Goal: Transaction & Acquisition: Purchase product/service

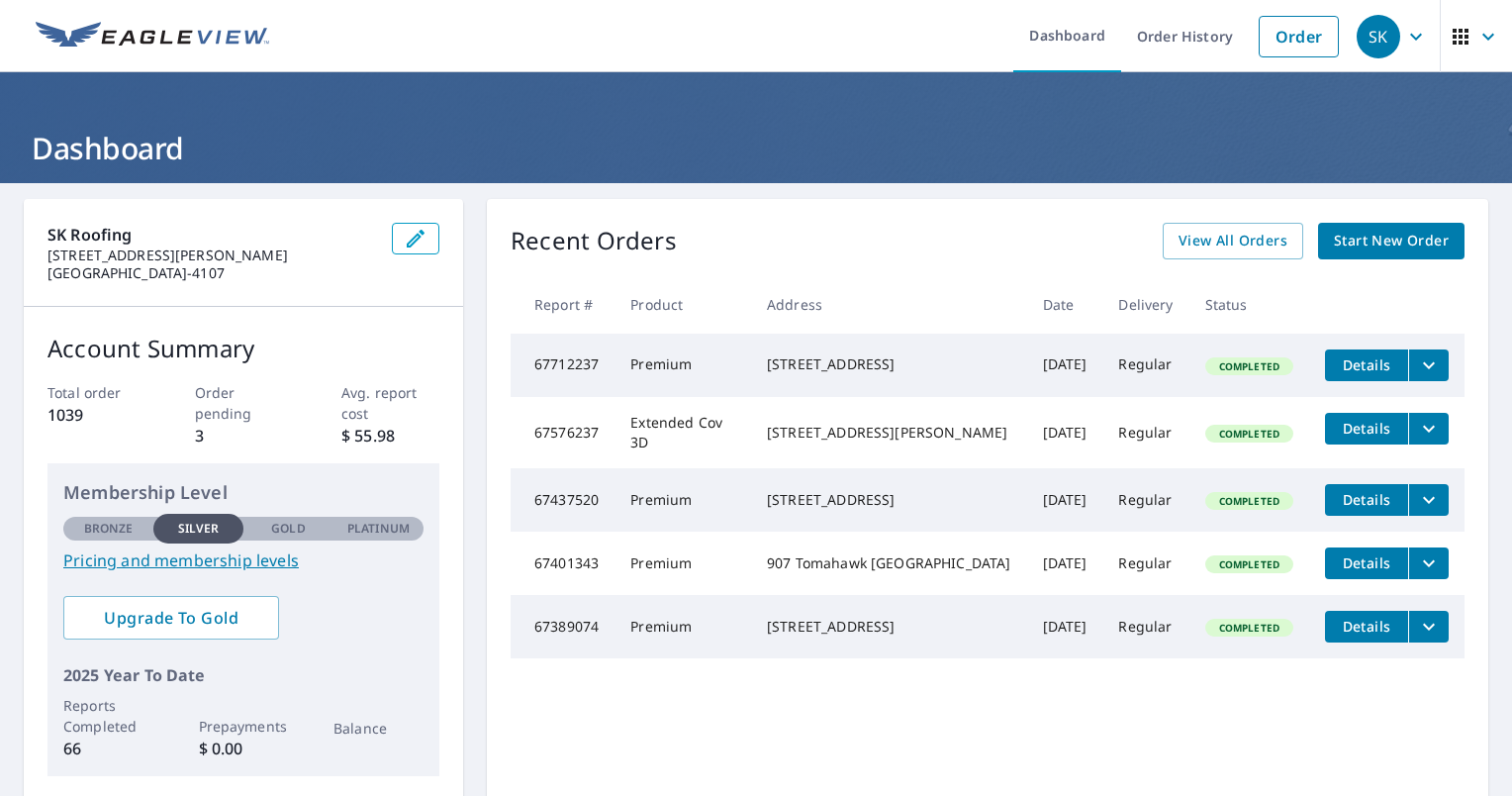
click at [1352, 239] on span "Start New Order" at bounding box center [1392, 240] width 115 height 25
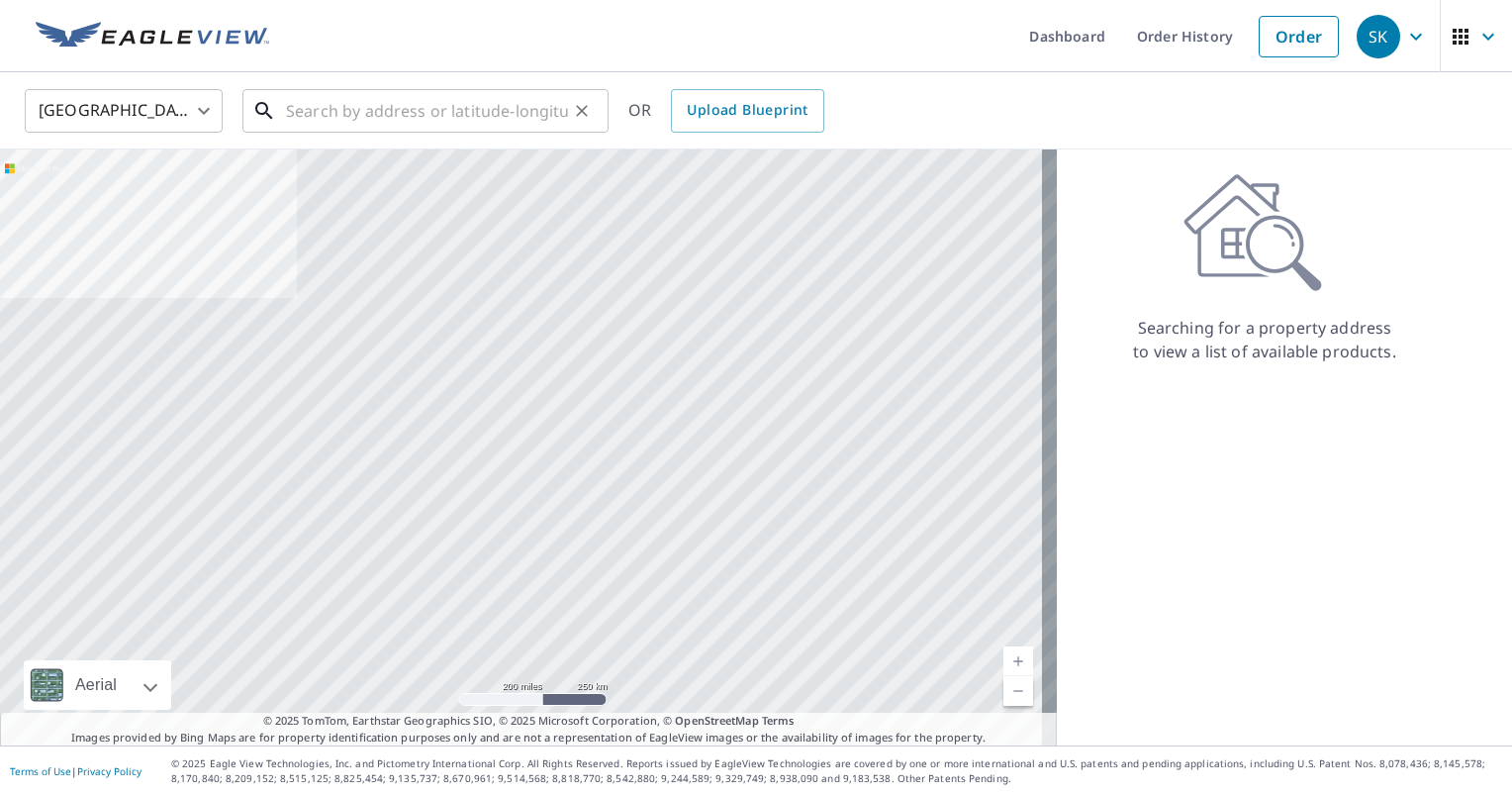
click at [319, 107] on input "text" at bounding box center [427, 111] width 282 height 56
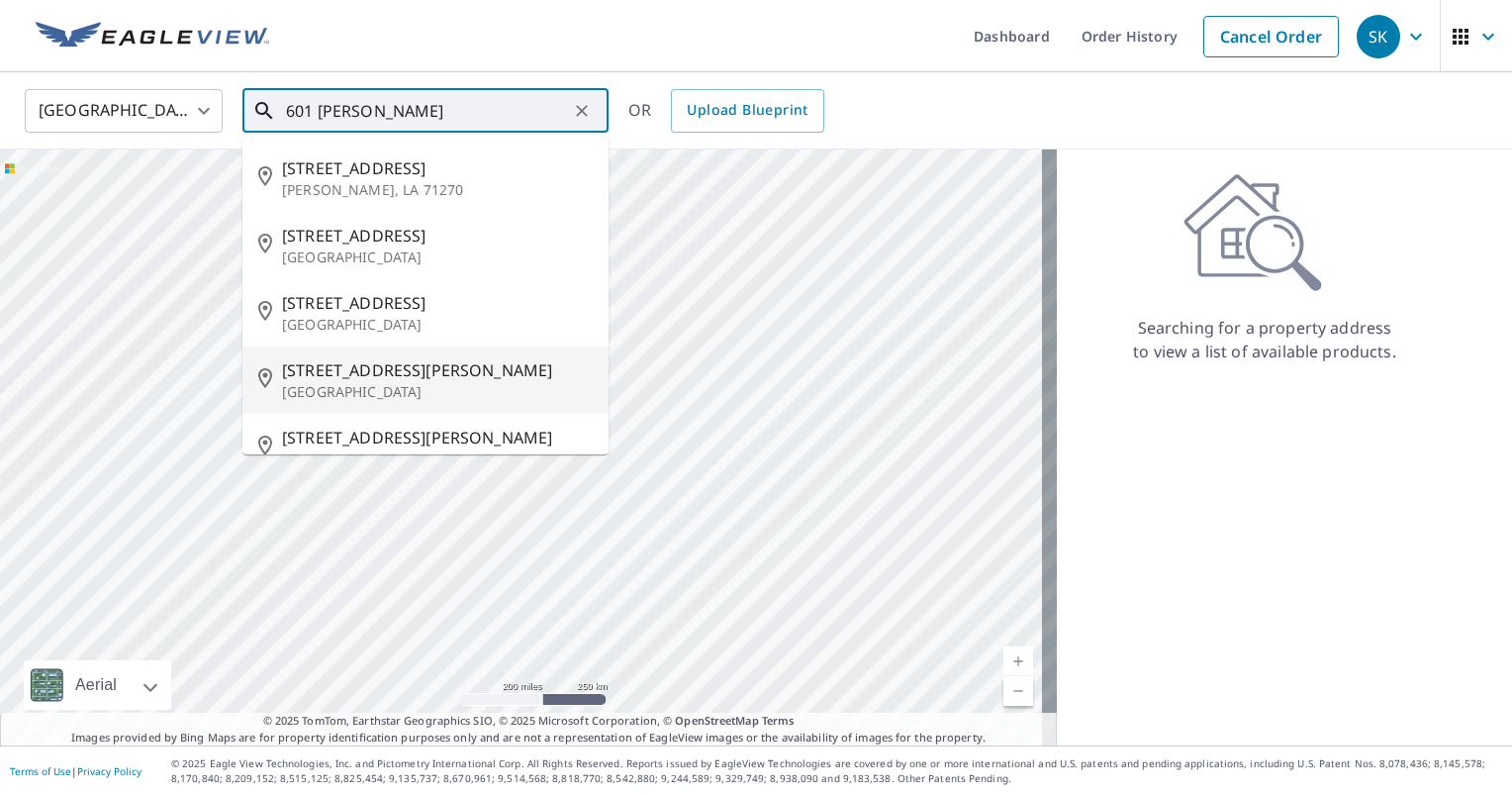
click at [355, 376] on span "[STREET_ADDRESS][PERSON_NAME]" at bounding box center [437, 370] width 311 height 24
type input "[STREET_ADDRESS][PERSON_NAME]"
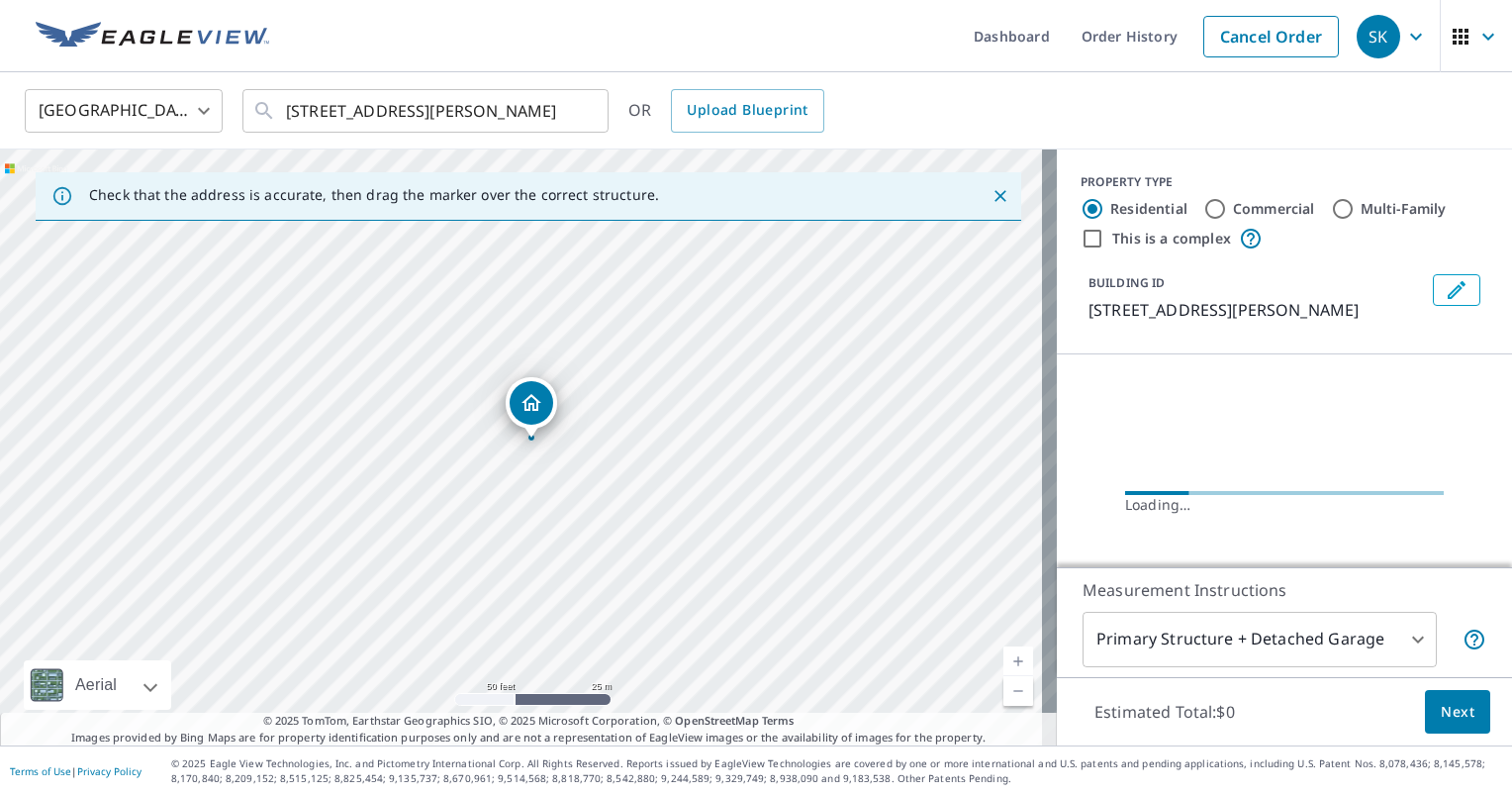
drag, startPoint x: 351, startPoint y: 516, endPoint x: 577, endPoint y: 392, distance: 257.8
click at [577, 392] on div "[STREET_ADDRESS][PERSON_NAME]" at bounding box center [528, 448] width 1057 height 597
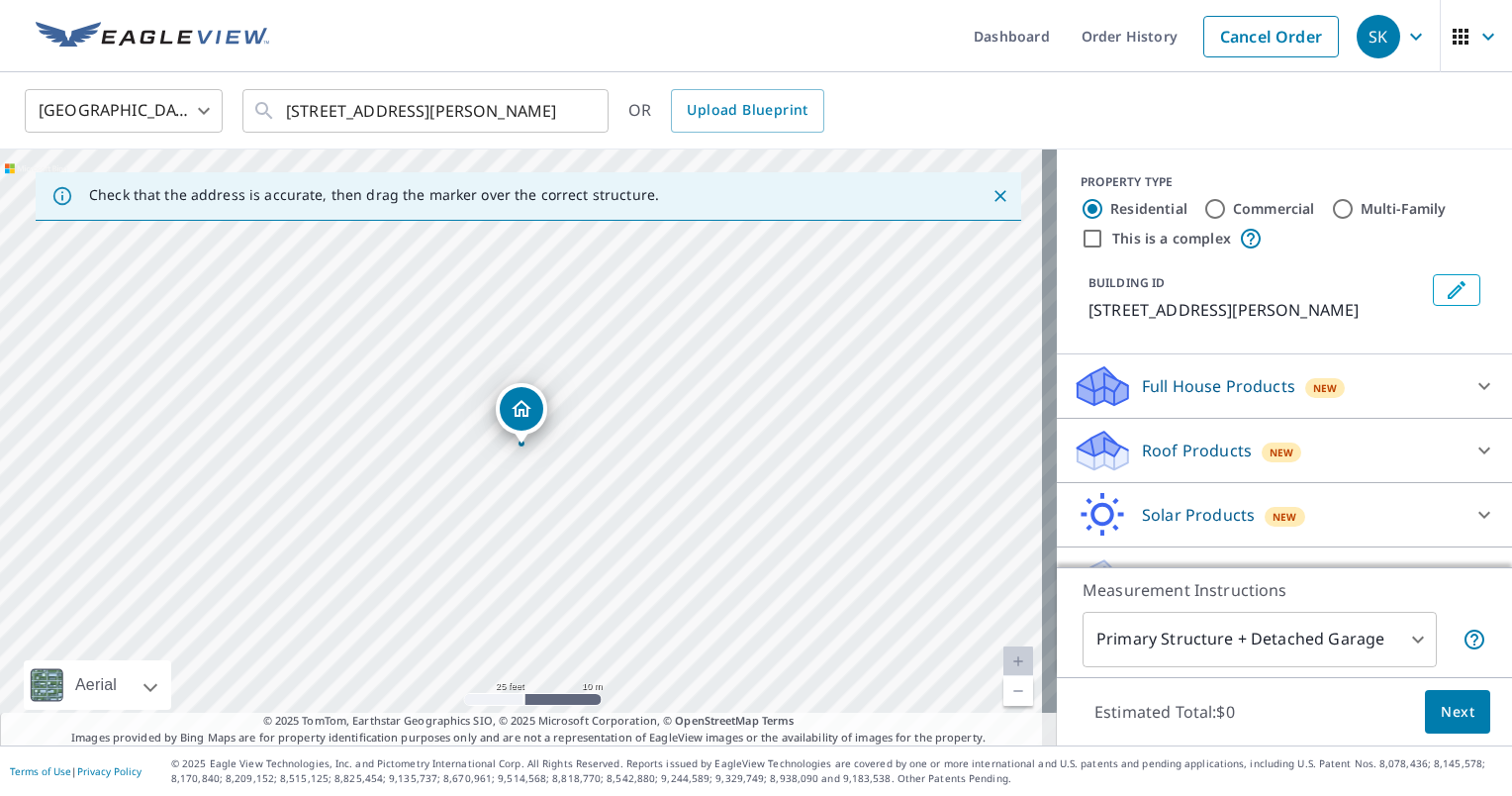
click at [1176, 444] on p "Roof Products" at bounding box center [1197, 451] width 110 height 24
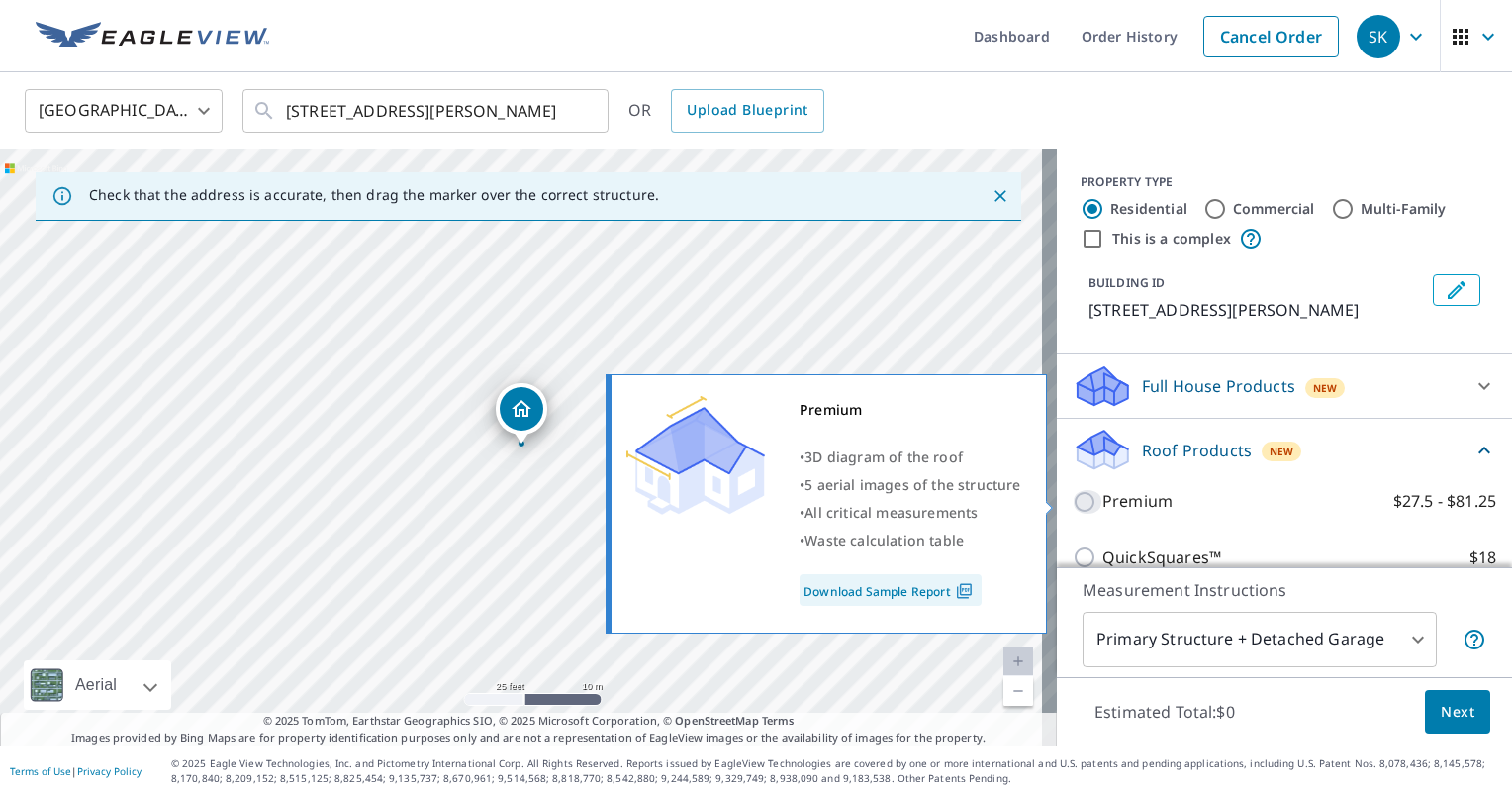
click at [1072, 500] on input "Premium $27.5 - $81.25" at bounding box center [1087, 502] width 30 height 24
checkbox input "true"
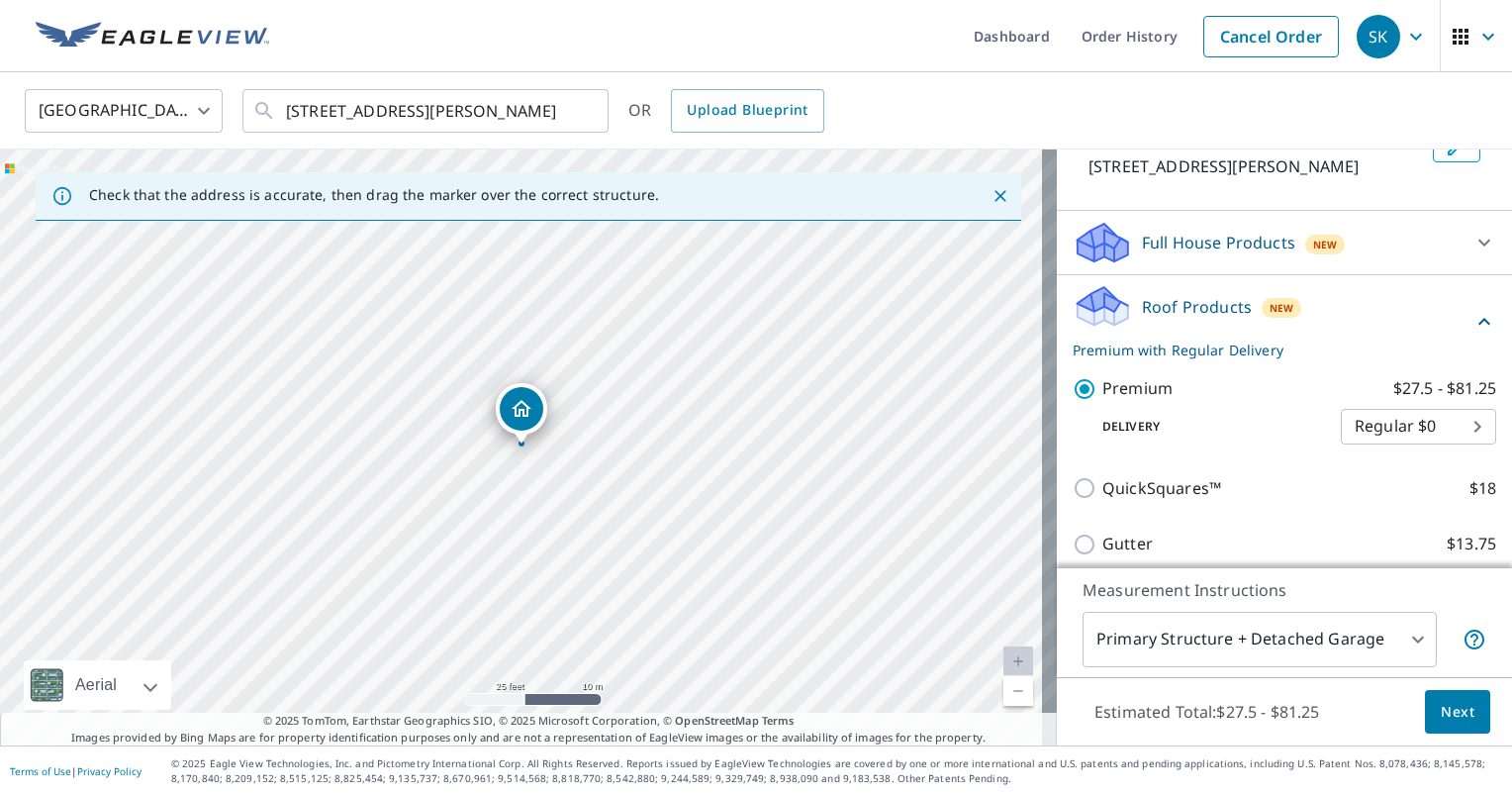
scroll to position [340, 0]
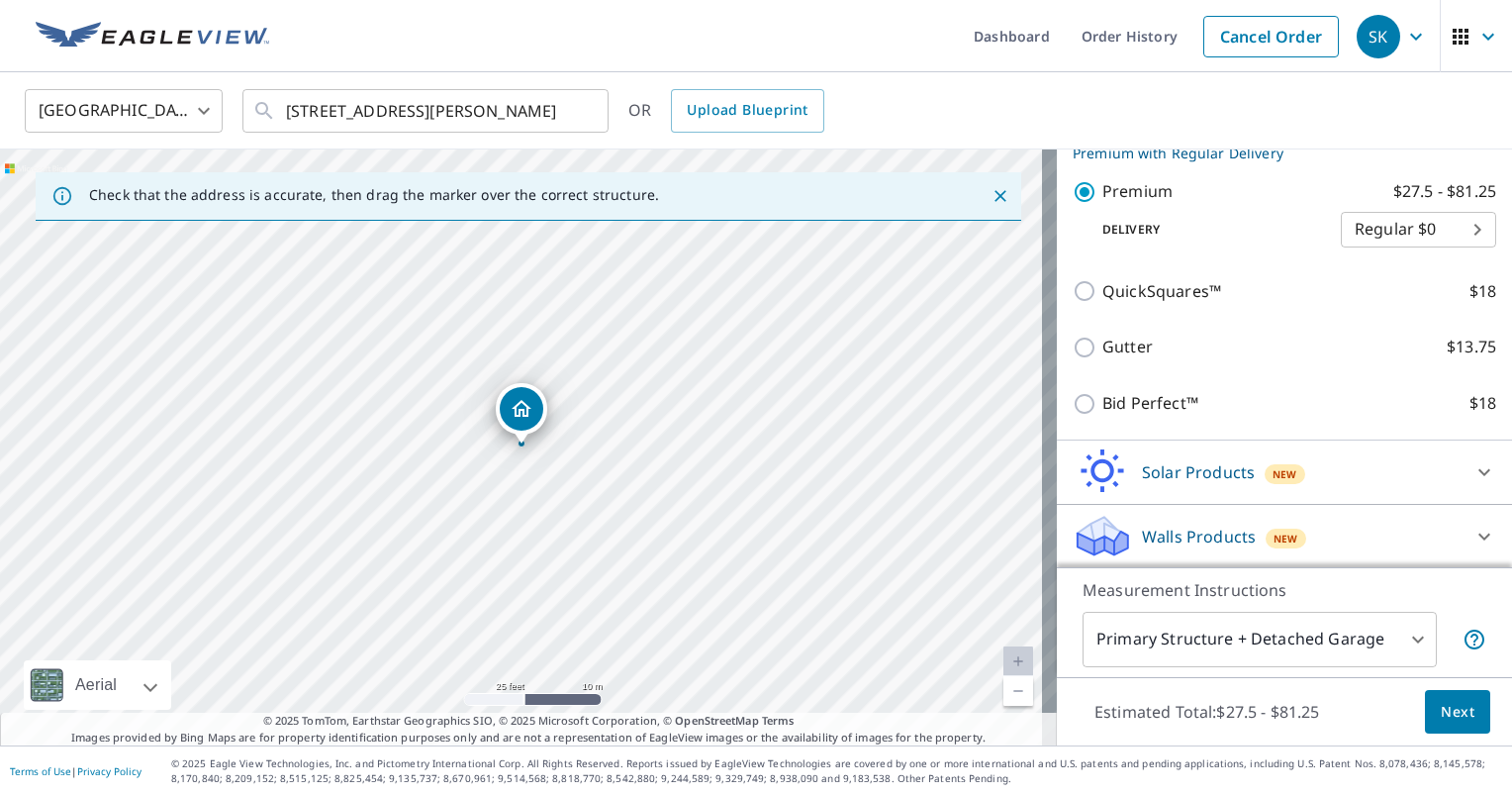
click at [1275, 643] on body "SK SK Dashboard Order History Cancel Order SK [GEOGRAPHIC_DATA] [GEOGRAPHIC_DAT…" at bounding box center [756, 398] width 1512 height 796
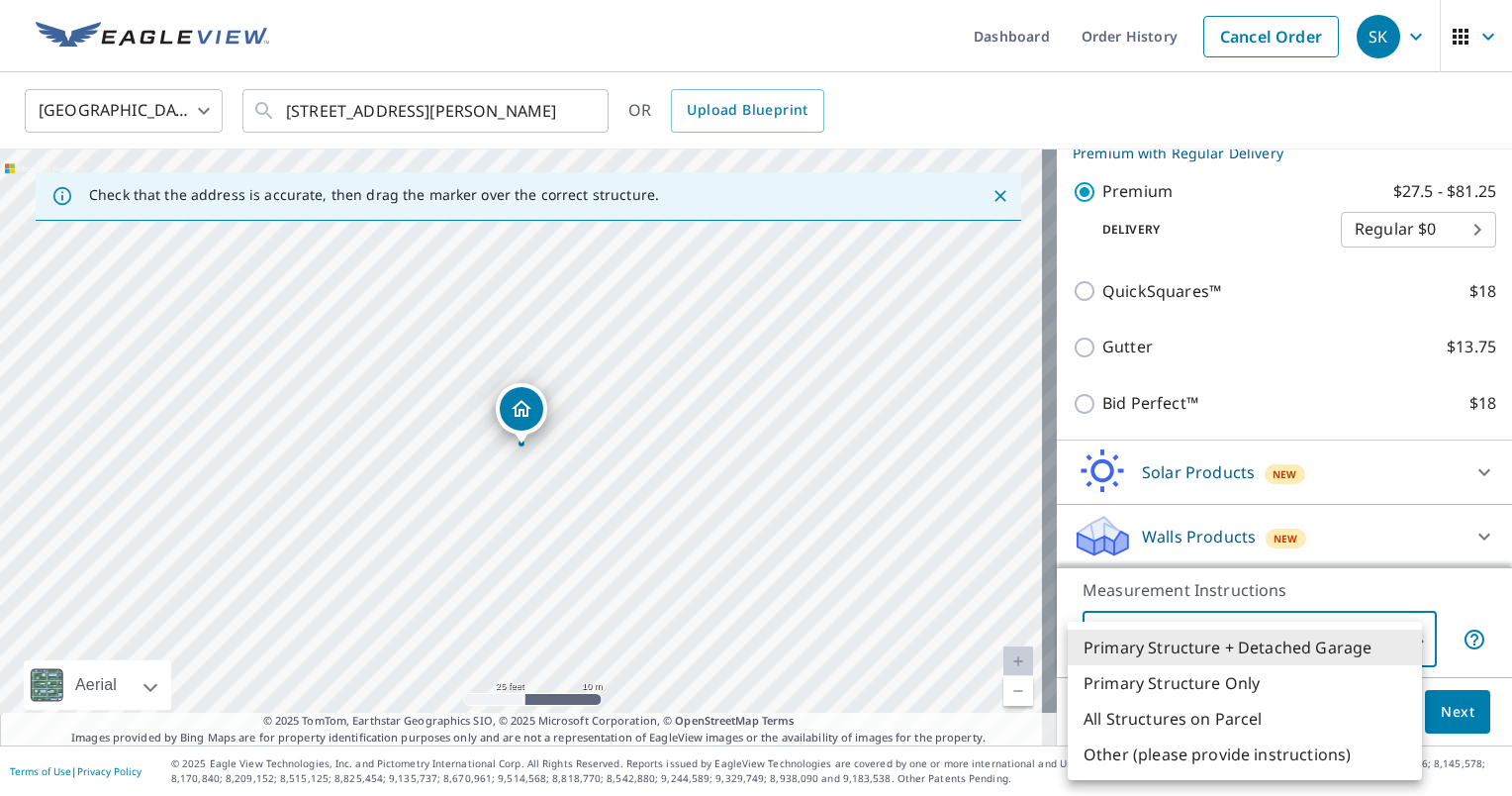
click at [1218, 692] on li "Primary Structure Only" at bounding box center [1244, 683] width 354 height 36
type input "2"
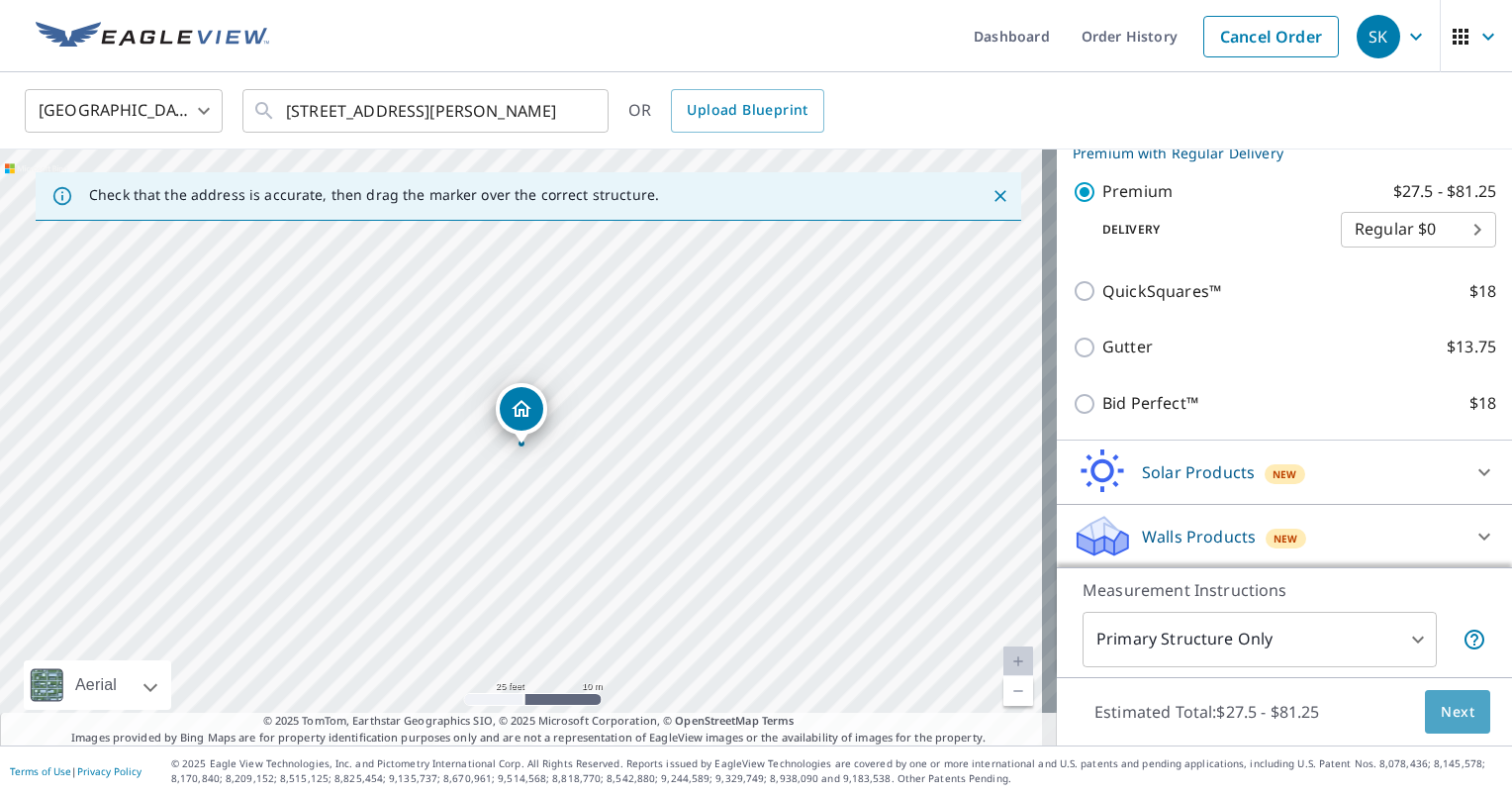
click at [1449, 705] on span "Next" at bounding box center [1458, 712] width 34 height 25
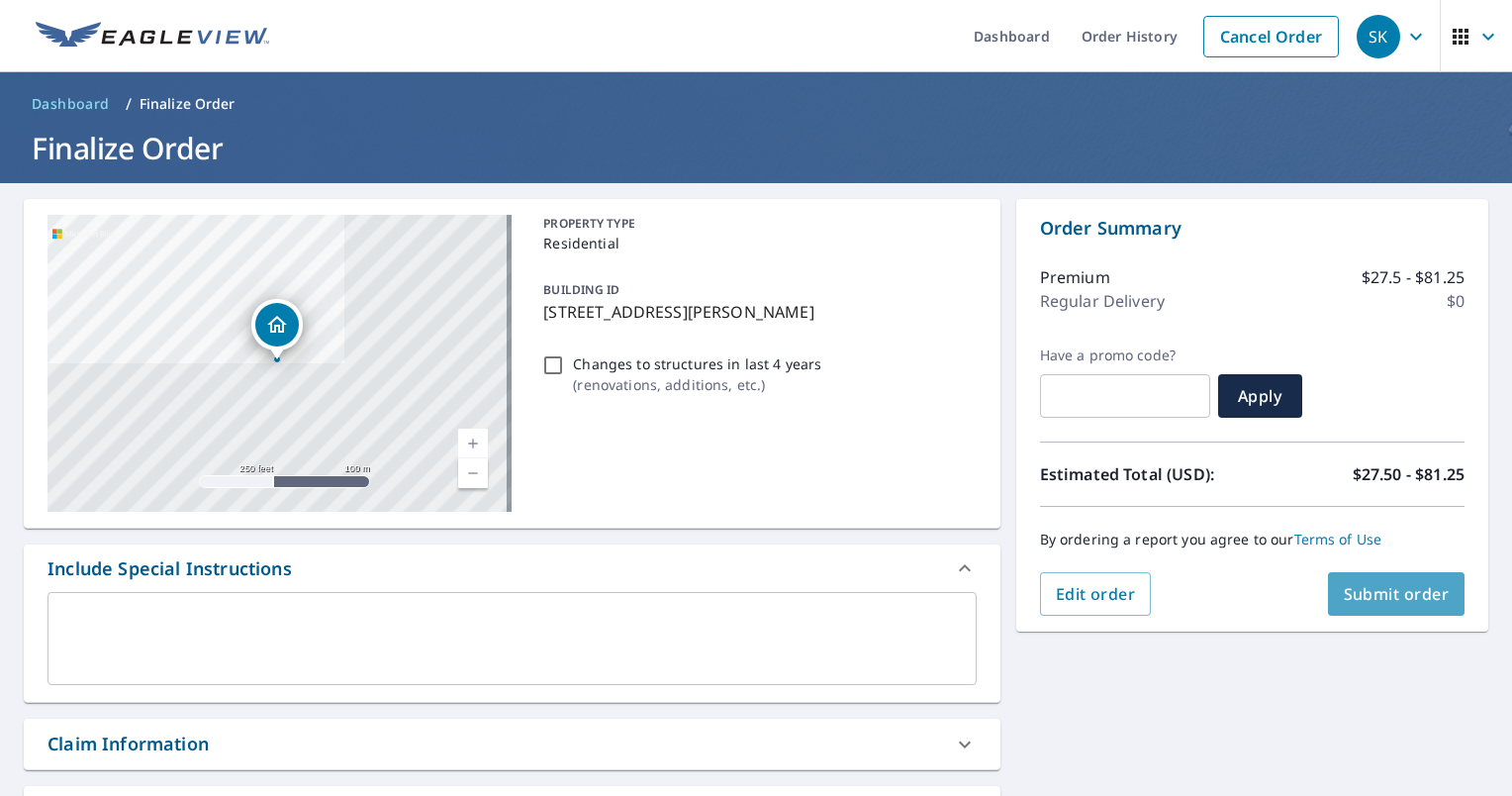
click at [1382, 597] on span "Submit order" at bounding box center [1397, 595] width 106 height 22
checkbox input "true"
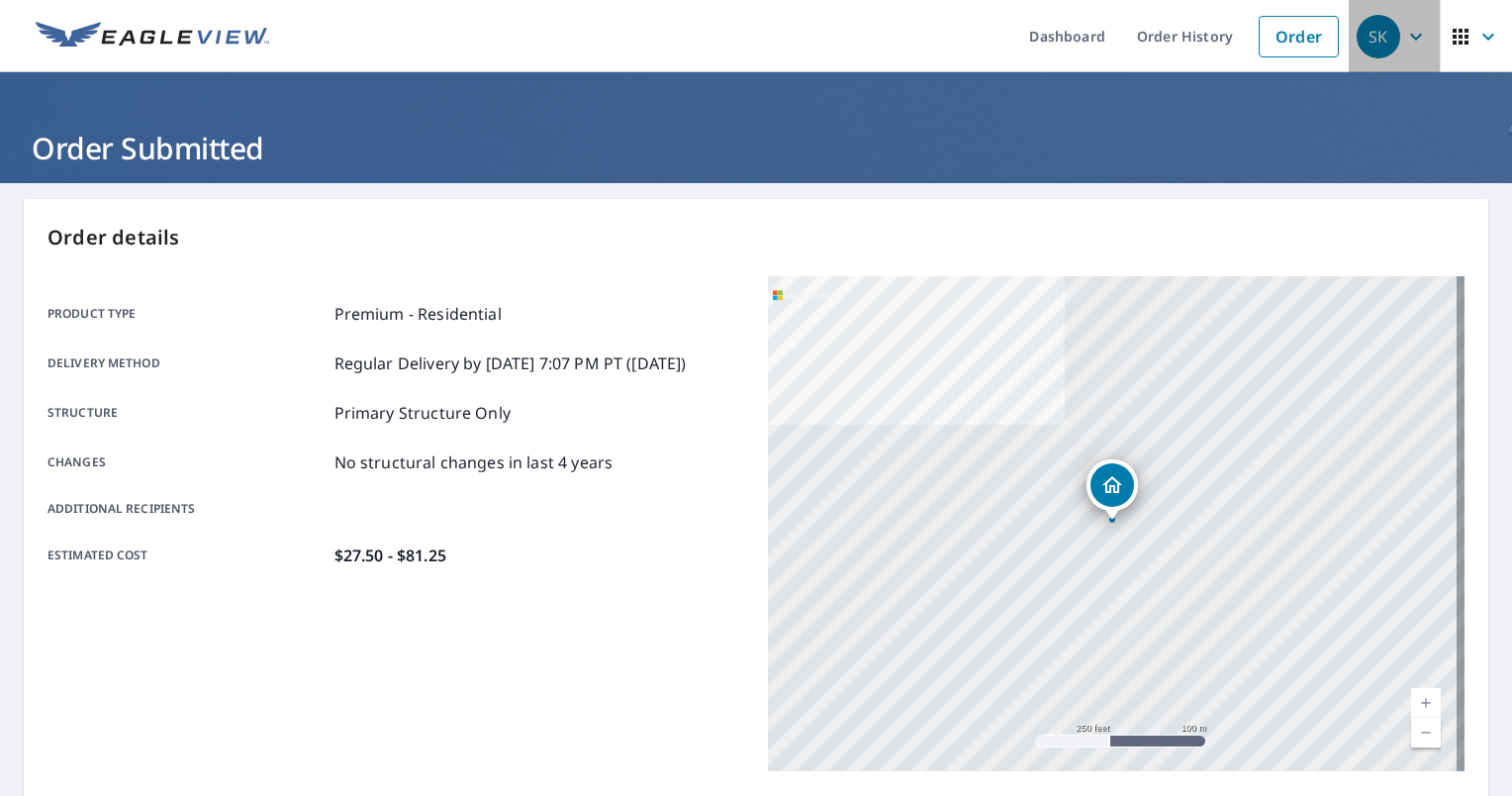
click at [1405, 29] on icon "button" at bounding box center [1417, 37] width 24 height 24
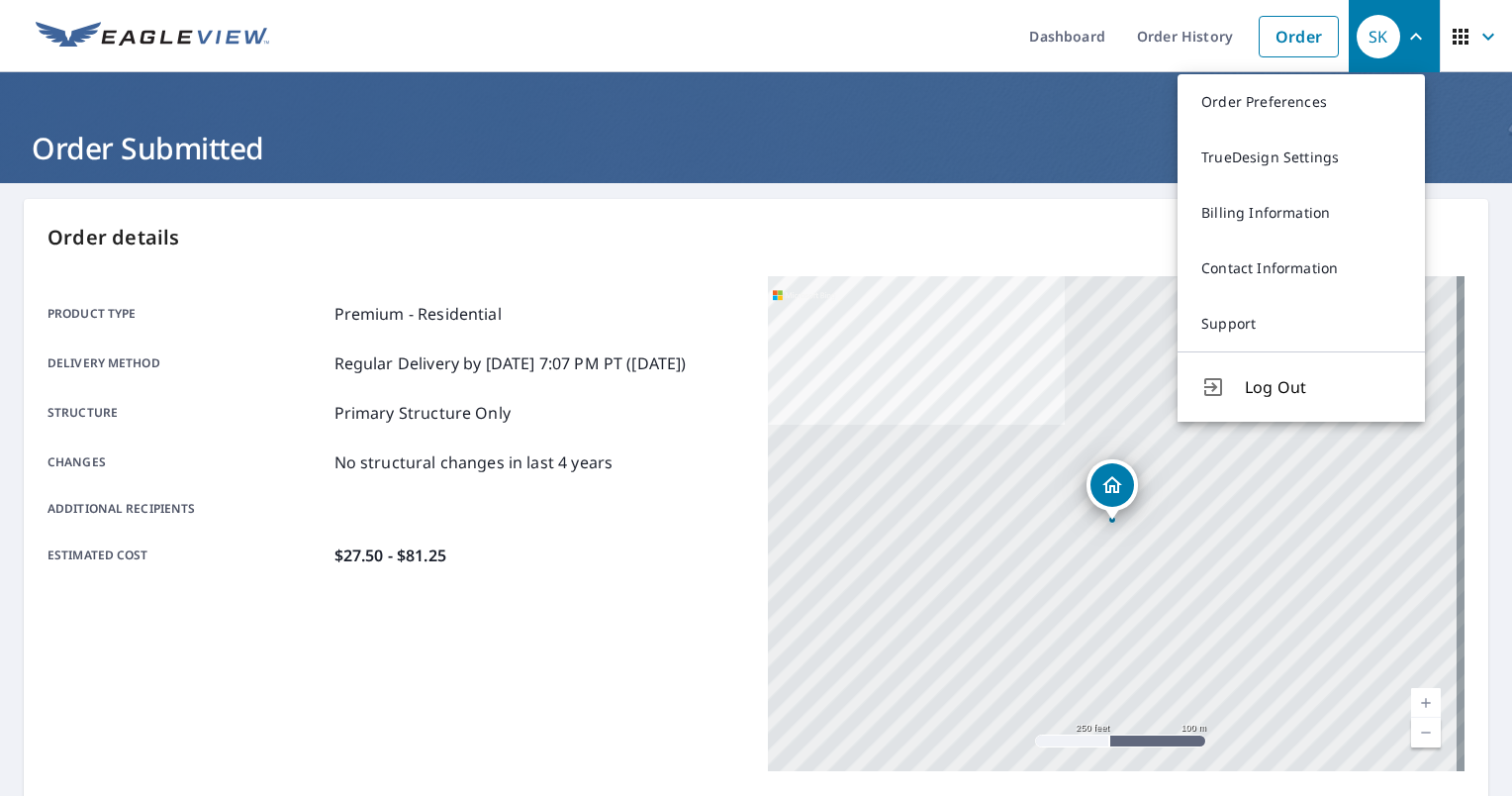
click at [1265, 385] on span "Log Out" at bounding box center [1323, 387] width 157 height 24
